Goal: Task Accomplishment & Management: Manage account settings

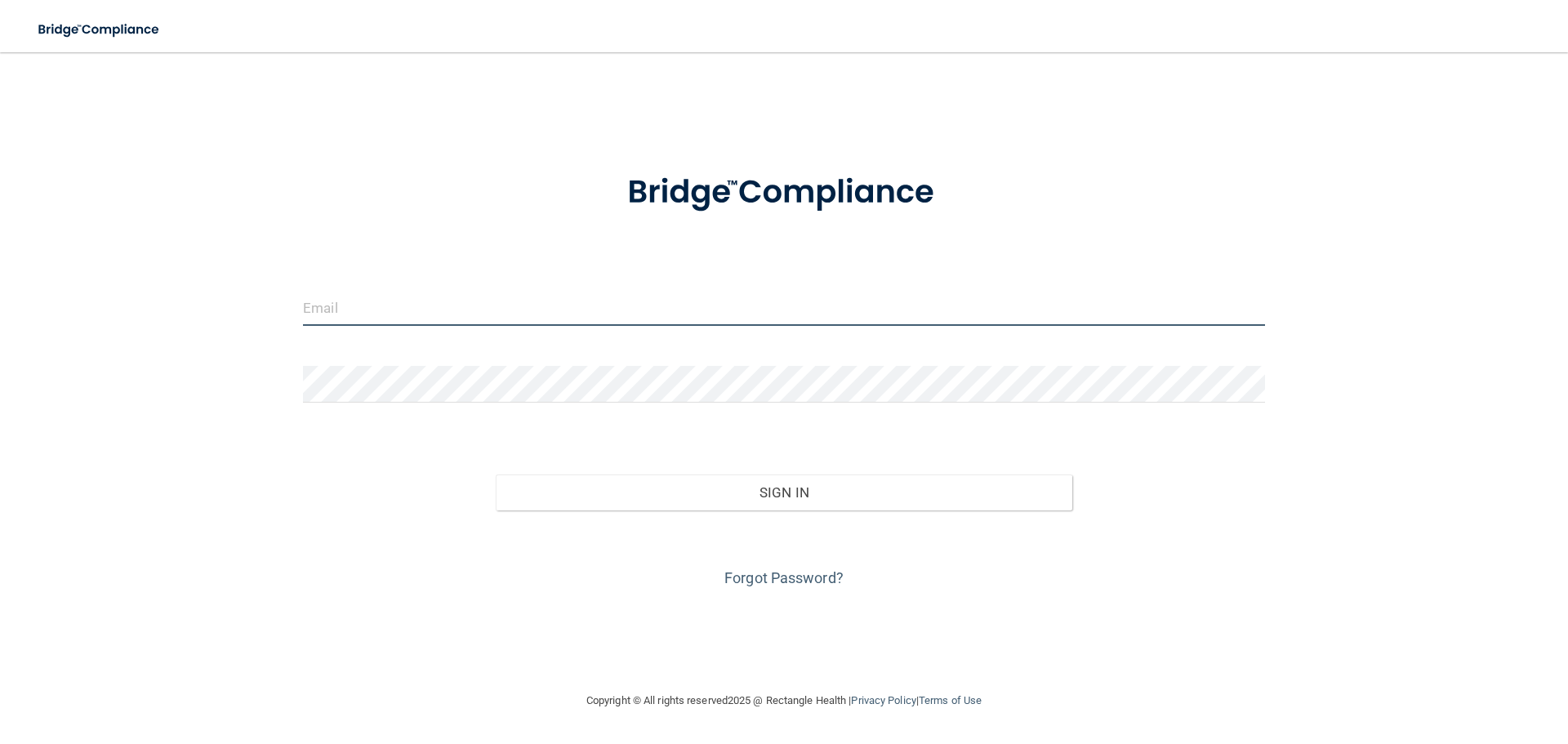
click at [569, 313] on input "email" at bounding box center [784, 307] width 962 height 37
click at [487, 309] on input "email" at bounding box center [784, 307] width 962 height 37
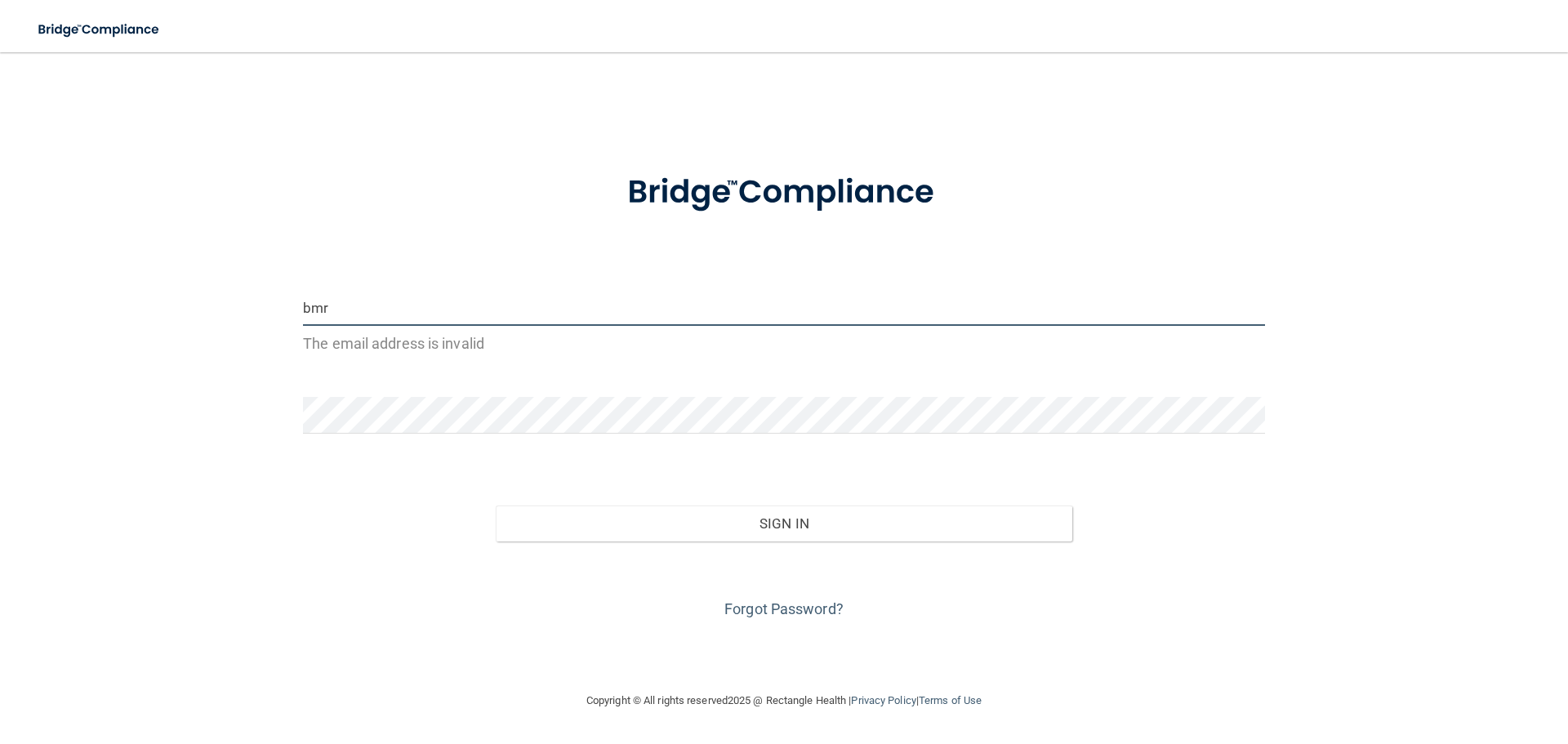
type input "[EMAIL_ADDRESS][DOMAIN_NAME]"
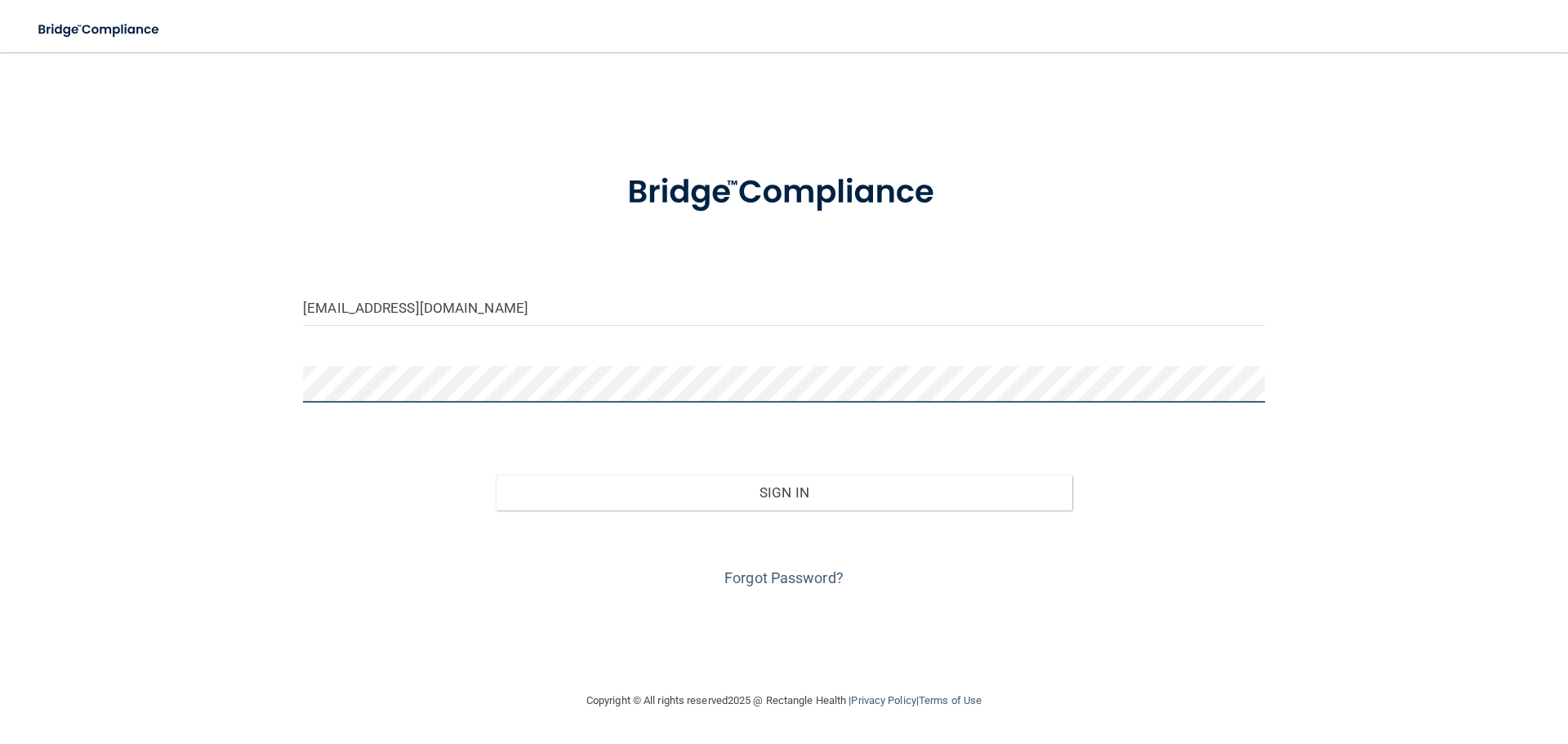
click at [495, 474] on button "Sign In" at bounding box center [784, 492] width 577 height 36
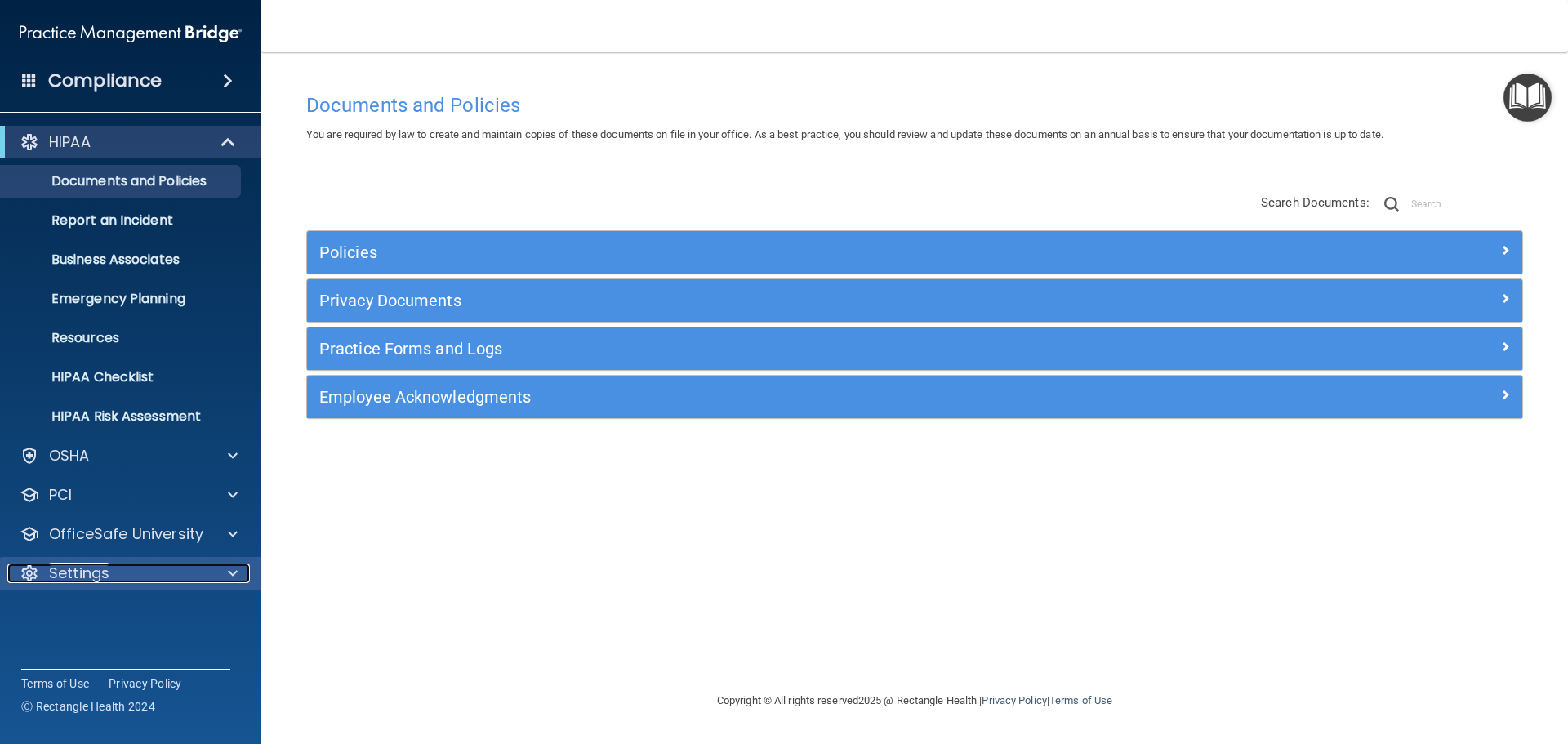
click at [212, 565] on div at bounding box center [230, 573] width 41 height 20
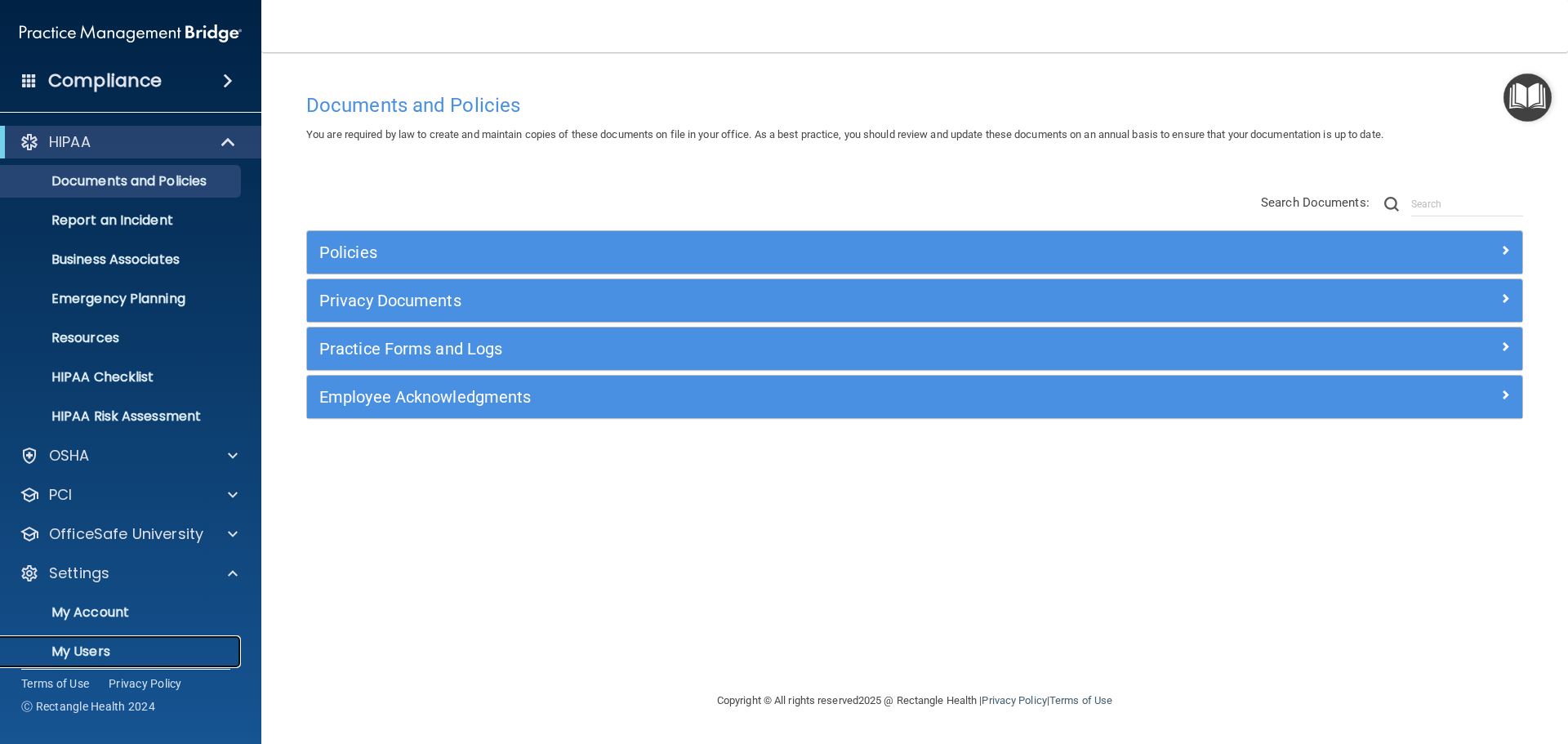
click at [100, 655] on p "My Users" at bounding box center [122, 651] width 223 height 16
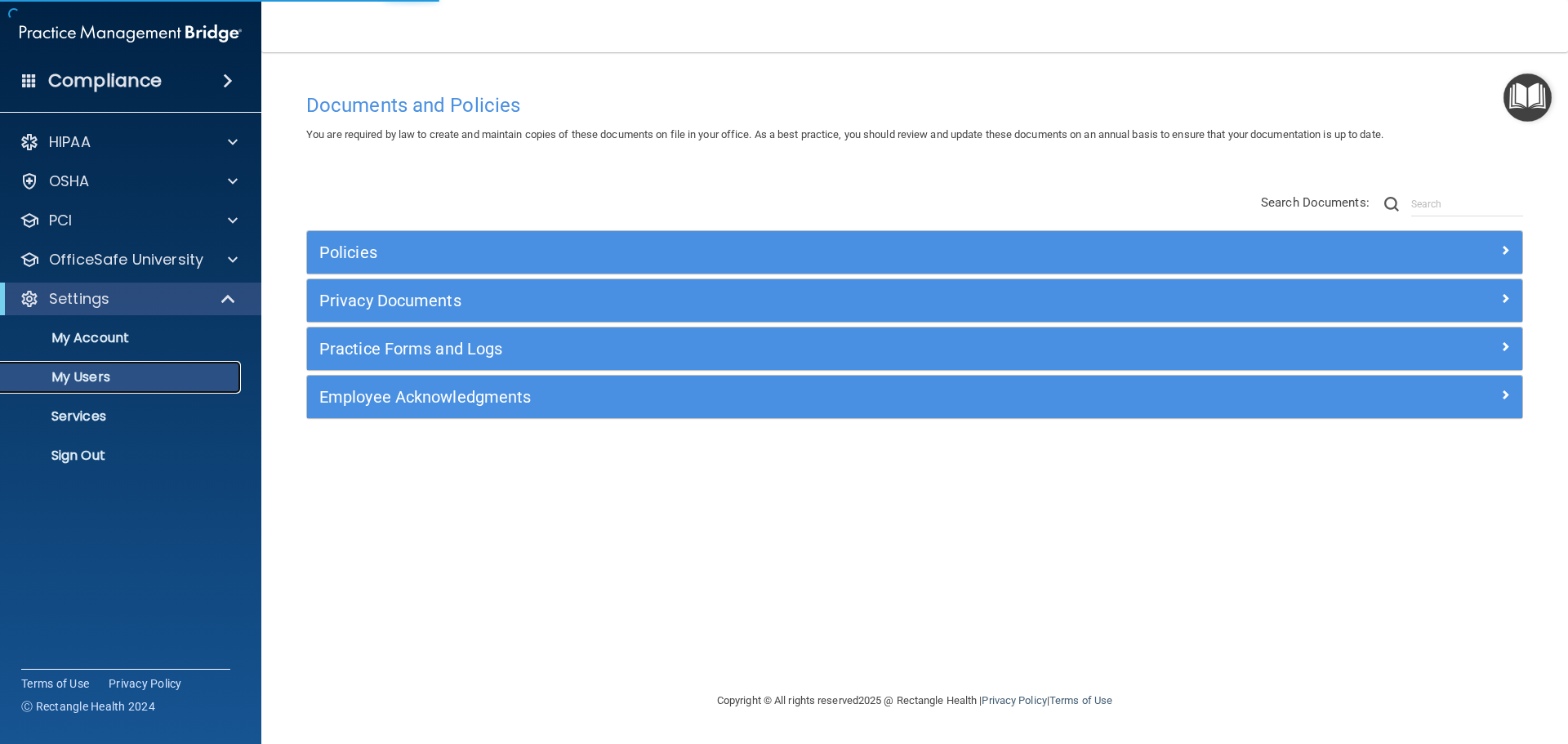
click at [135, 382] on p "My Users" at bounding box center [122, 377] width 223 height 16
select select "20"
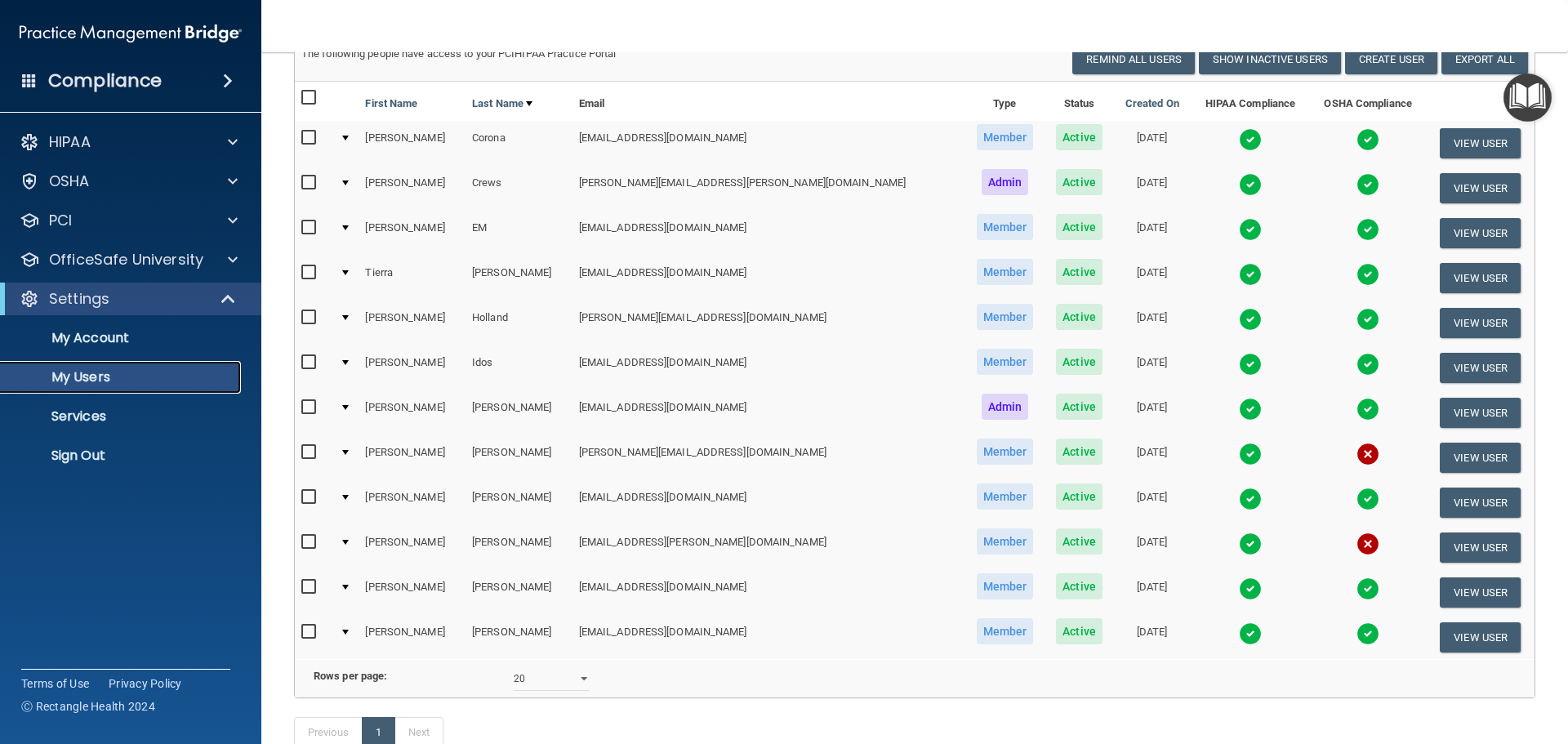
scroll to position [167, 0]
